Goal: Task Accomplishment & Management: Manage account settings

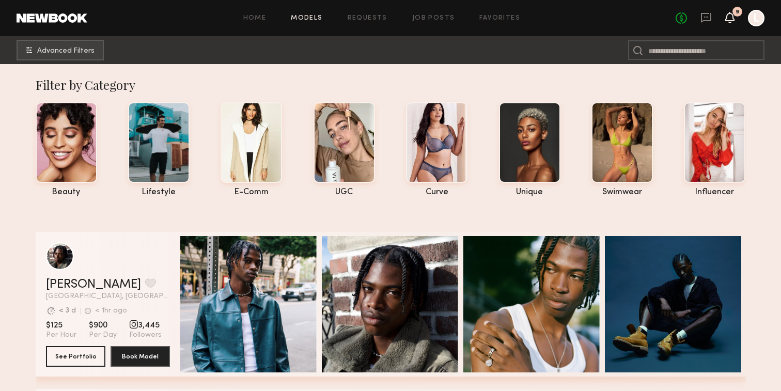
click at [728, 21] on icon at bounding box center [730, 16] width 8 height 7
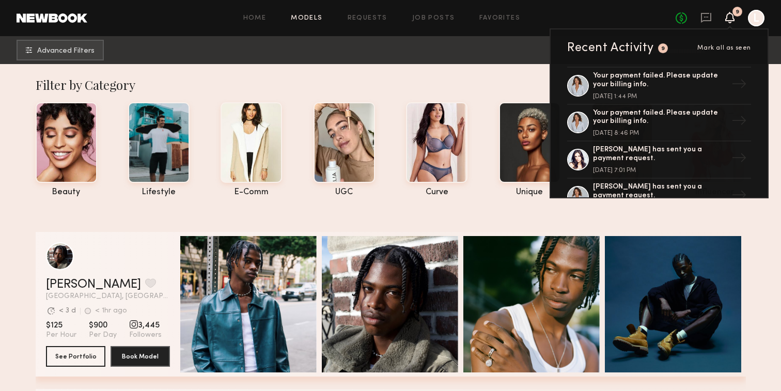
click at [751, 19] on div at bounding box center [756, 18] width 17 height 17
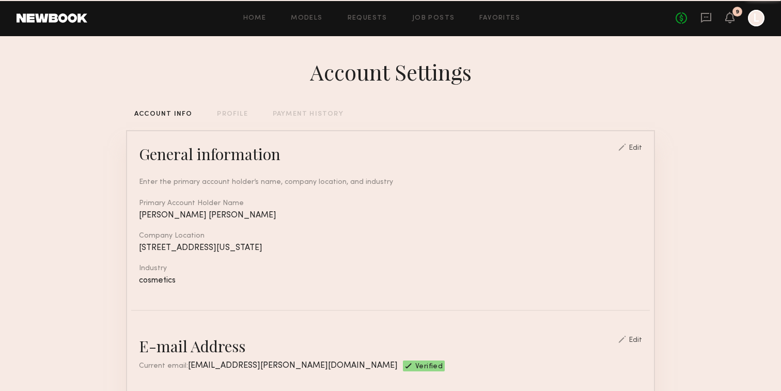
click at [751, 19] on div at bounding box center [756, 18] width 17 height 17
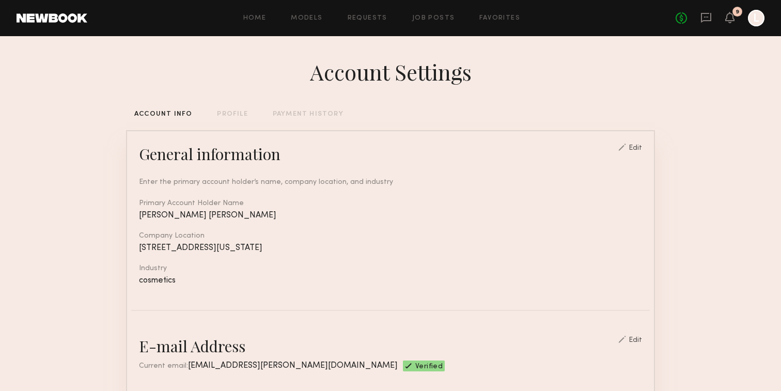
click at [317, 116] on div "PAYMENT HISTORY" at bounding box center [308, 114] width 71 height 7
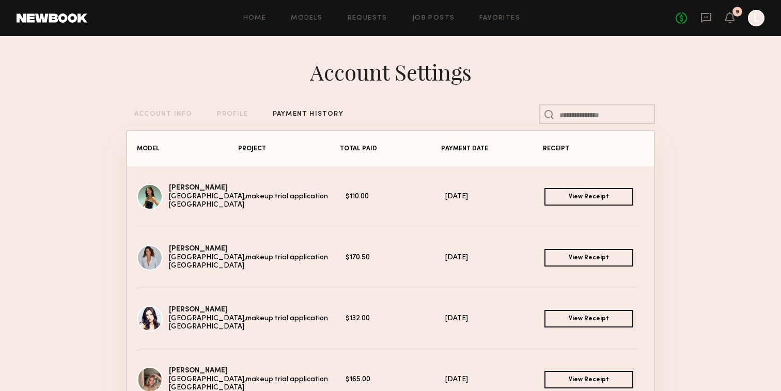
click at [586, 196] on link "View Receipt" at bounding box center [588, 197] width 89 height 18
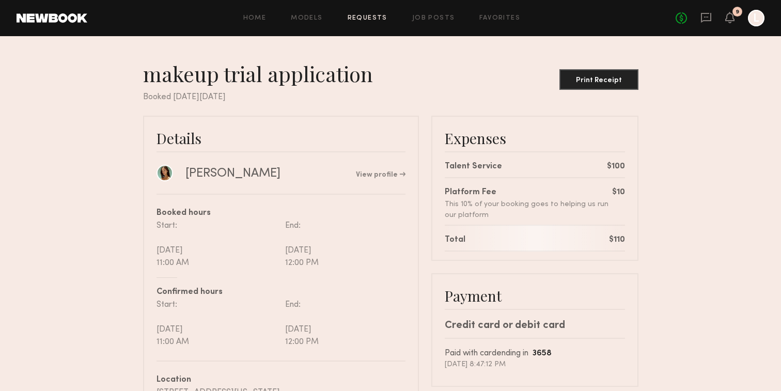
click at [730, 111] on nb-booking-receipt "makeup trial application Print Receipt Booked [DATE][DATE] Details [PERSON_NAME…" at bounding box center [390, 295] width 781 height 469
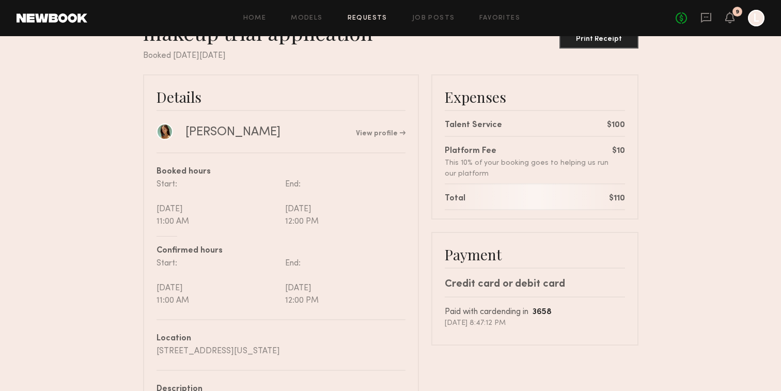
scroll to position [21, 0]
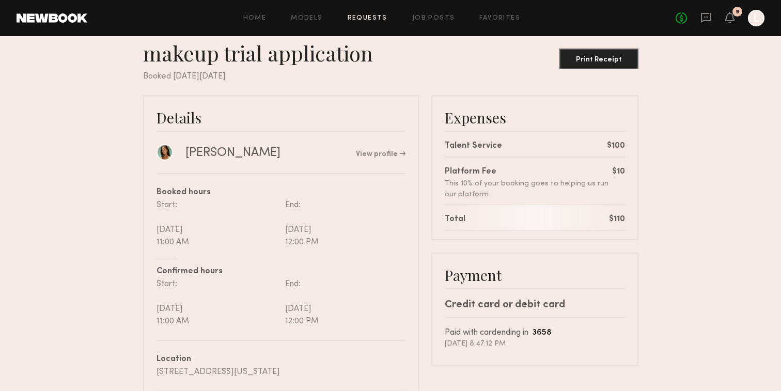
click at [759, 16] on div at bounding box center [756, 18] width 17 height 17
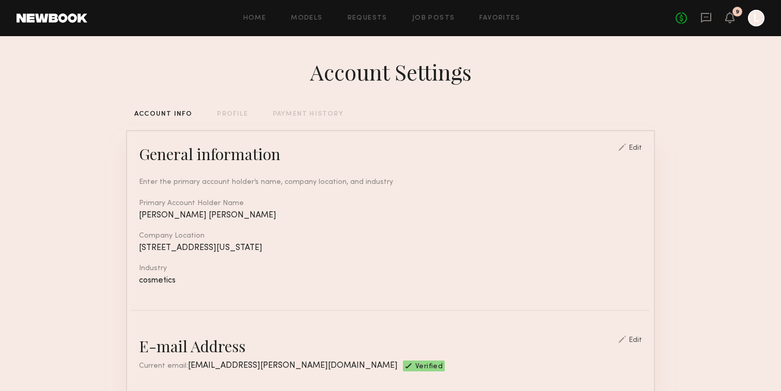
click at [315, 116] on div "PAYMENT HISTORY" at bounding box center [308, 114] width 71 height 7
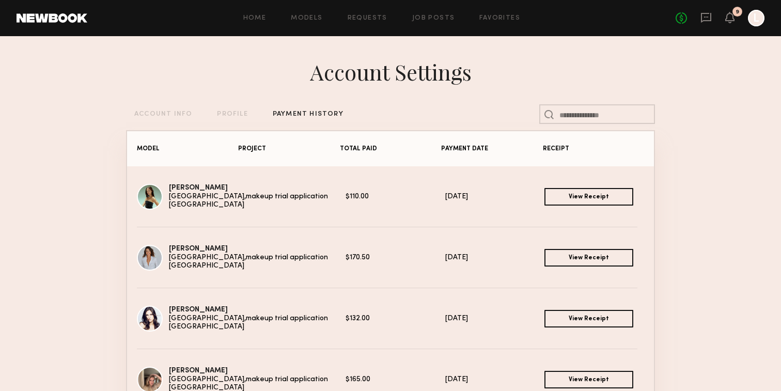
click at [583, 256] on link "View Receipt" at bounding box center [588, 258] width 89 height 18
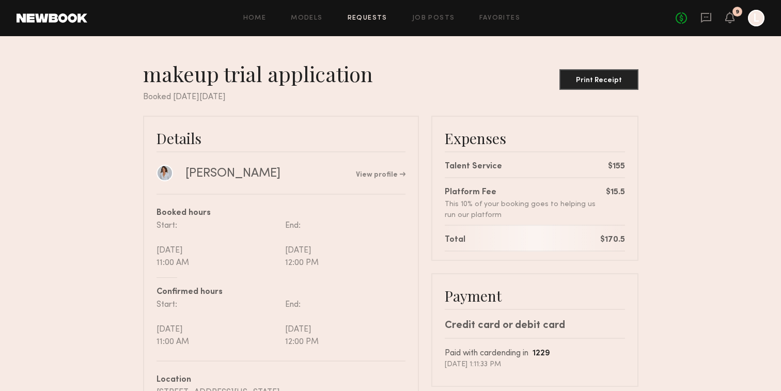
click at [683, 213] on nb-booking-receipt "makeup trial application Print Receipt Booked on Monday, Sep, 22, 2025 Details …" at bounding box center [390, 295] width 781 height 469
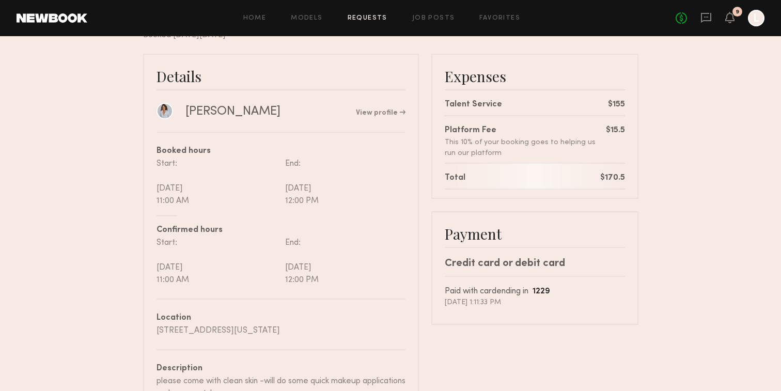
scroll to position [83, 0]
